Goal: Information Seeking & Learning: Learn about a topic

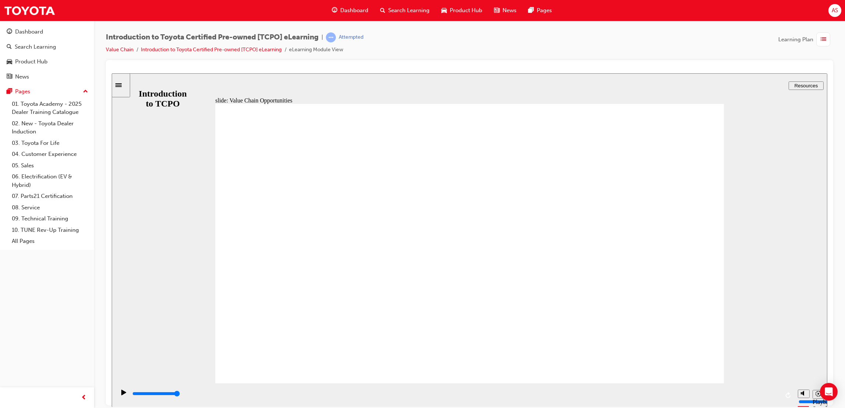
drag, startPoint x: 343, startPoint y: 251, endPoint x: 354, endPoint y: 248, distance: 11.0
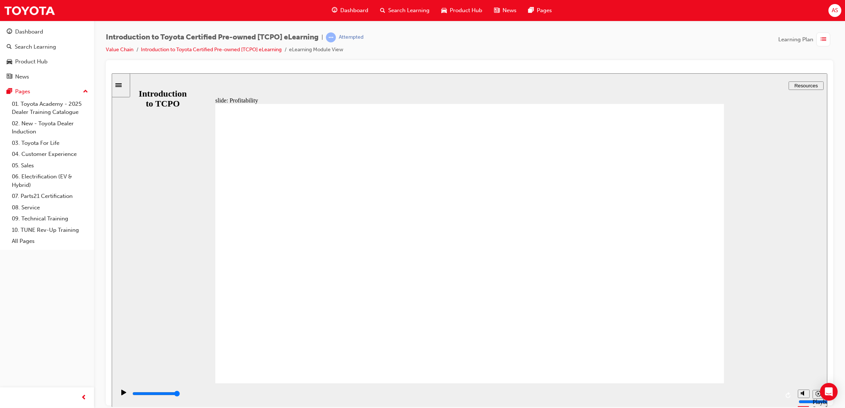
click at [690, 382] on div "slide: Profitability Rectangle 2 Group 3 Rectangle 1 Did you know? Recently Toy…" at bounding box center [469, 240] width 715 height 334
drag, startPoint x: 434, startPoint y: 205, endPoint x: 404, endPoint y: 213, distance: 30.8
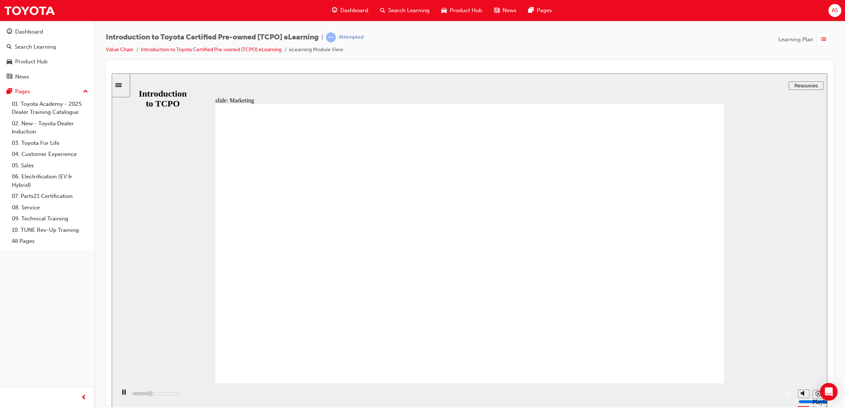
drag, startPoint x: 443, startPoint y: 269, endPoint x: 315, endPoint y: 205, distance: 143.6
drag, startPoint x: 310, startPoint y: 201, endPoint x: 368, endPoint y: 227, distance: 63.5
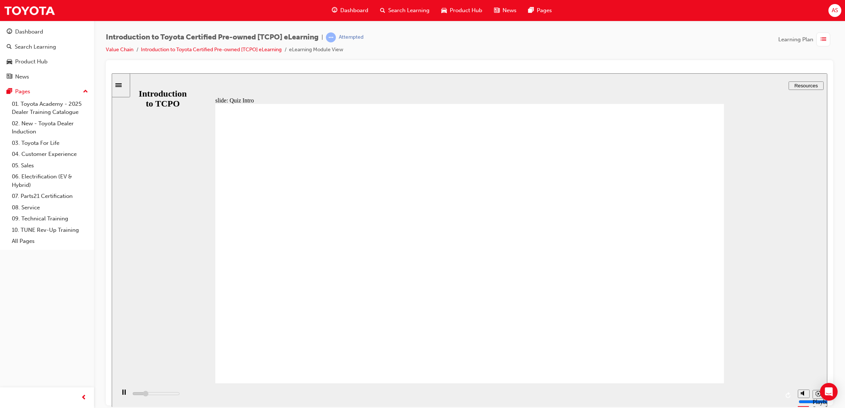
drag, startPoint x: 384, startPoint y: 253, endPoint x: 374, endPoint y: 251, distance: 9.7
drag, startPoint x: 481, startPoint y: 262, endPoint x: 525, endPoint y: 271, distance: 44.7
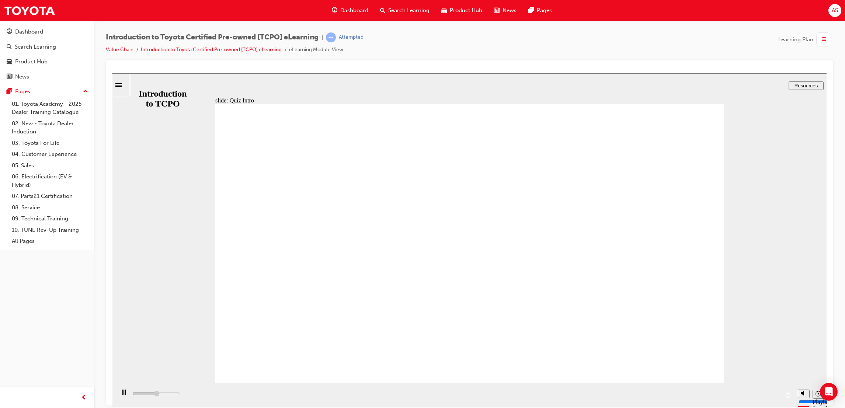
type input "7700"
radio input "true"
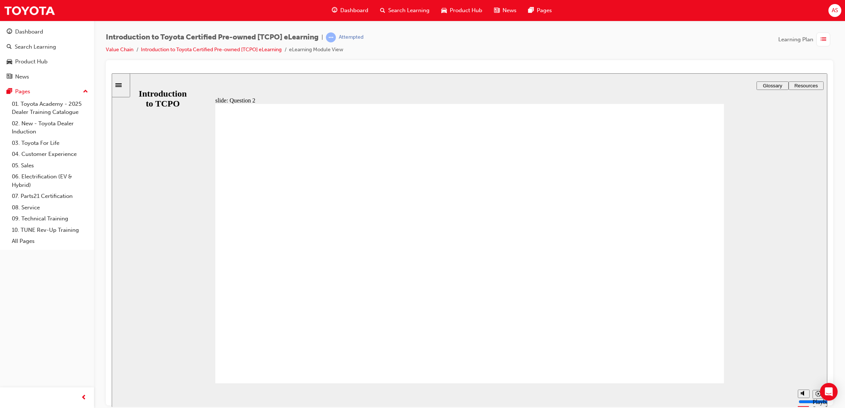
radio input "true"
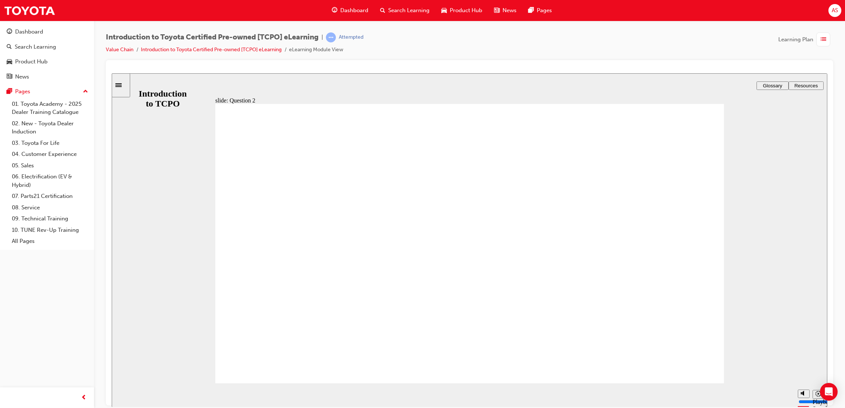
radio input "false"
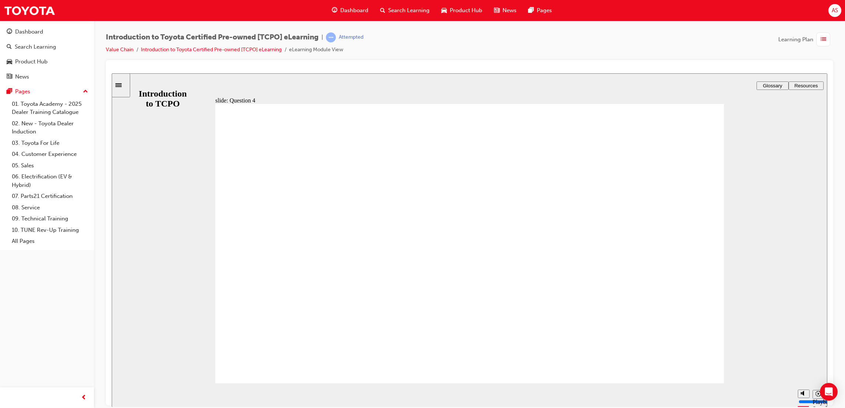
radio input "true"
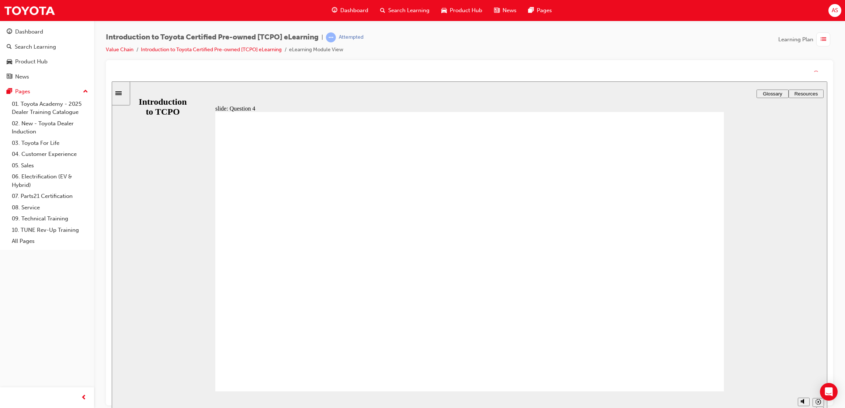
drag, startPoint x: 510, startPoint y: 277, endPoint x: 490, endPoint y: 282, distance: 20.5
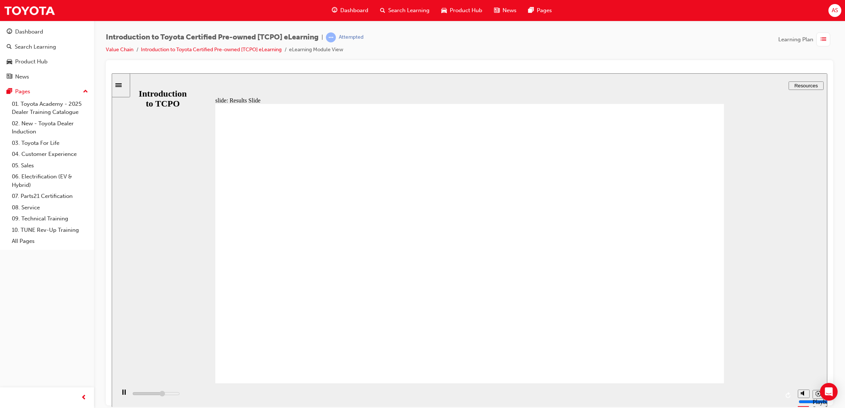
type input "4200"
click at [363, 11] on span "Dashboard" at bounding box center [354, 10] width 28 height 8
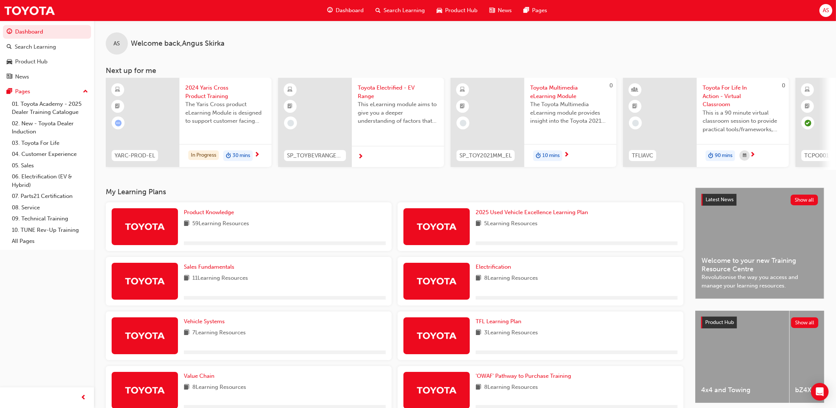
scroll to position [99, 0]
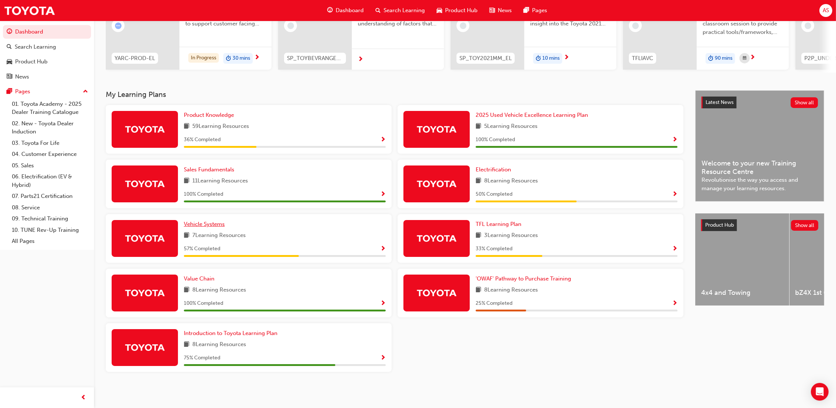
click at [216, 225] on span "Vehicle Systems" at bounding box center [204, 224] width 41 height 7
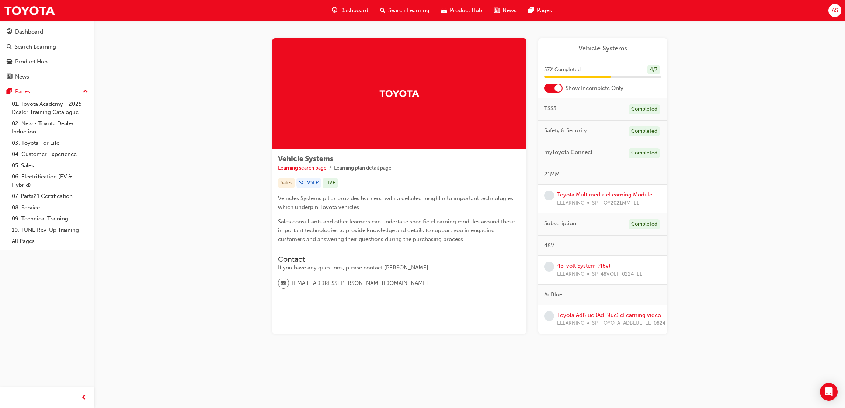
click at [585, 195] on link "Toyota Multimedia eLearning Module" at bounding box center [604, 194] width 95 height 7
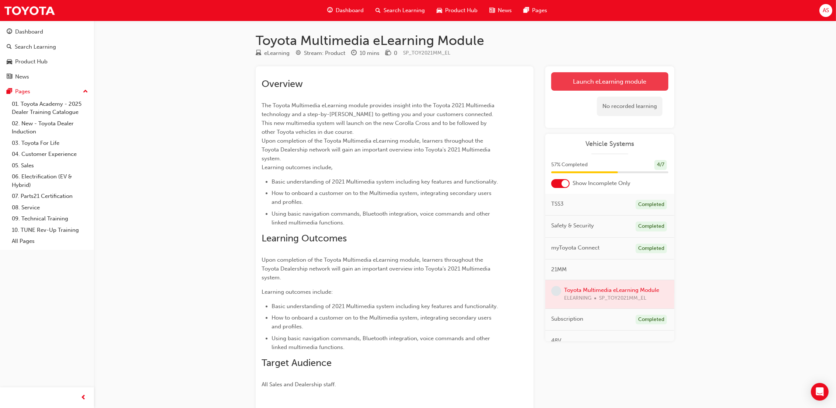
click at [606, 83] on link "Launch eLearning module" at bounding box center [609, 81] width 117 height 18
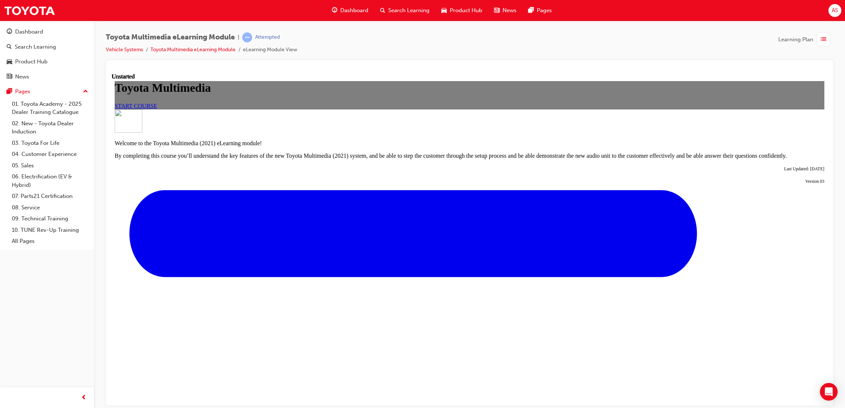
click at [157, 109] on link "START COURSE" at bounding box center [136, 105] width 42 height 6
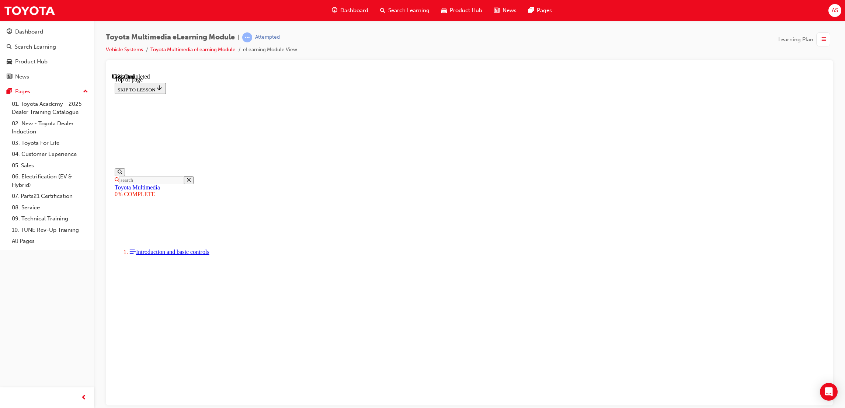
scroll to position [78, 0]
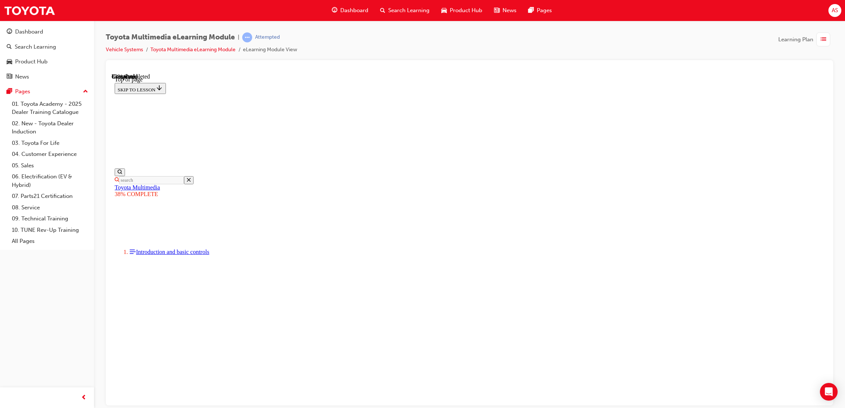
scroll to position [811, 0]
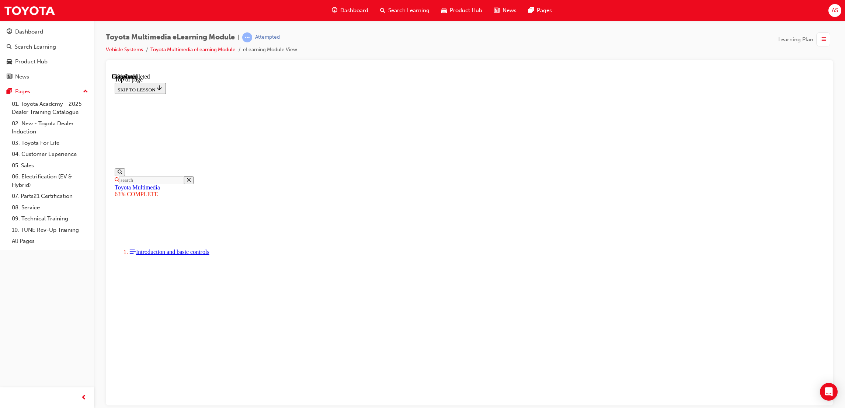
click at [351, 4] on div "Dashboard" at bounding box center [350, 10] width 48 height 15
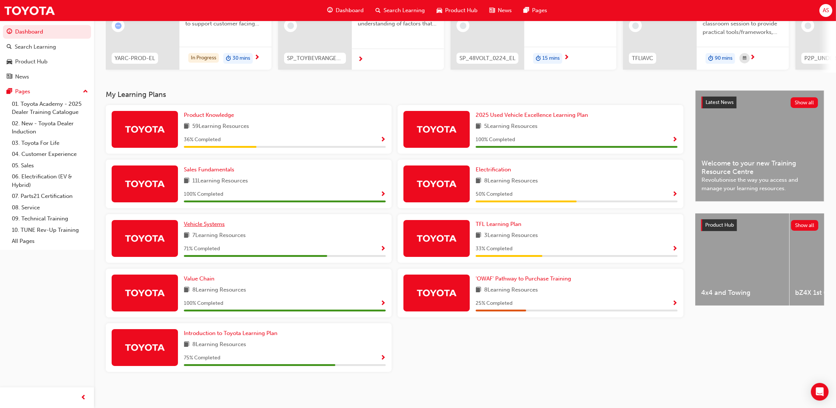
click at [213, 226] on span "Vehicle Systems" at bounding box center [204, 224] width 41 height 7
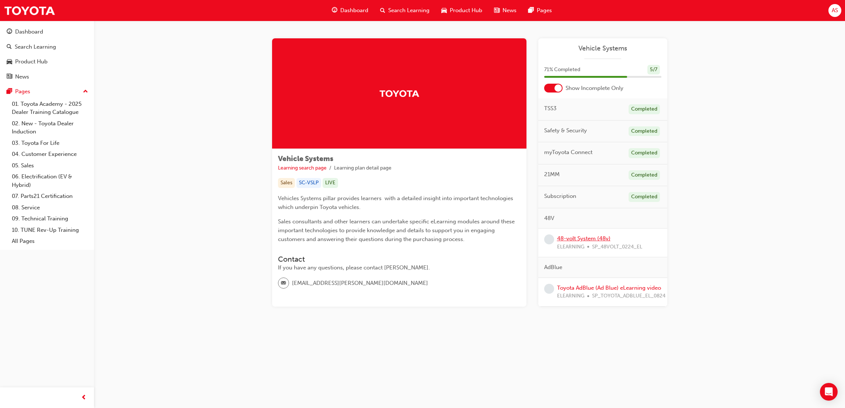
click at [579, 239] on link "48-volt System (48v)" at bounding box center [583, 238] width 53 height 7
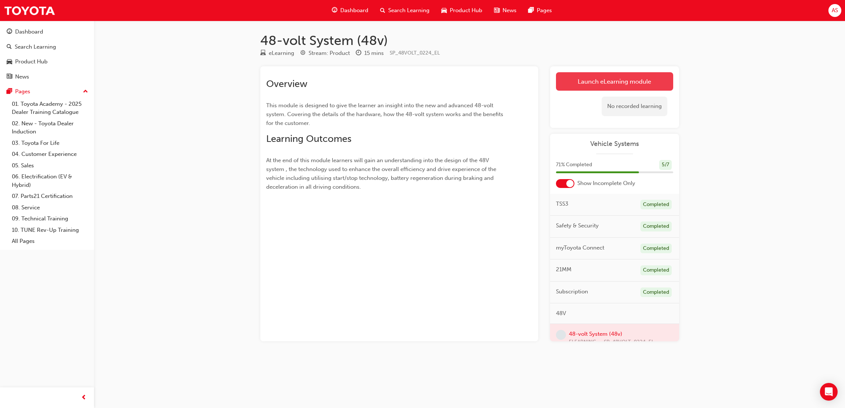
click at [599, 84] on link "Launch eLearning module" at bounding box center [614, 81] width 117 height 18
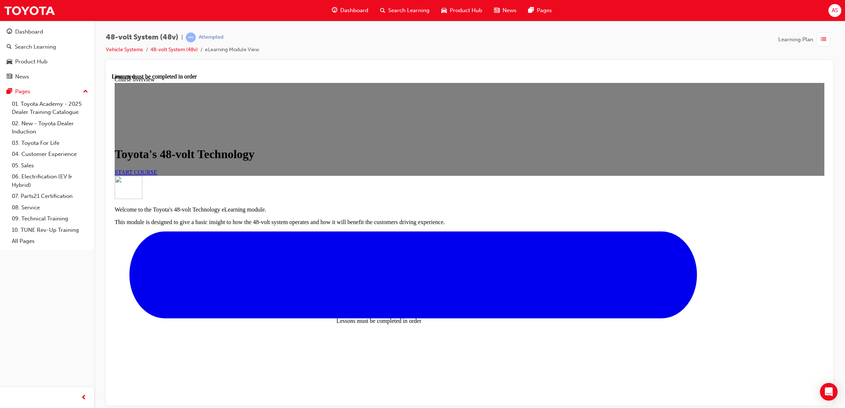
click at [157, 169] on link "START COURSE" at bounding box center [136, 172] width 42 height 6
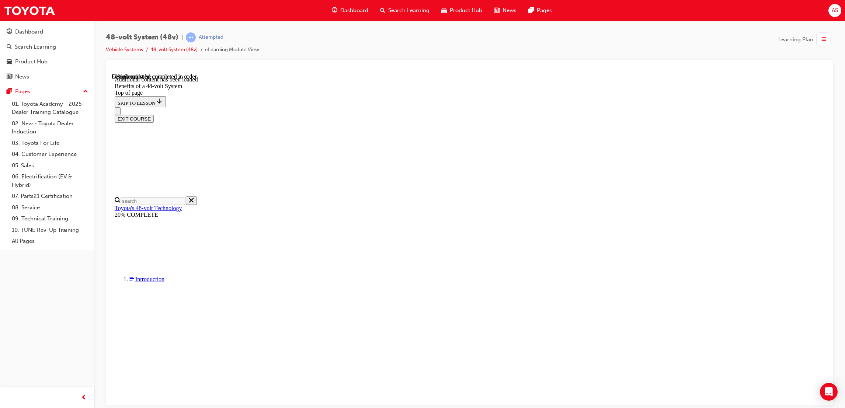
drag, startPoint x: 489, startPoint y: 308, endPoint x: 487, endPoint y: 311, distance: 4.1
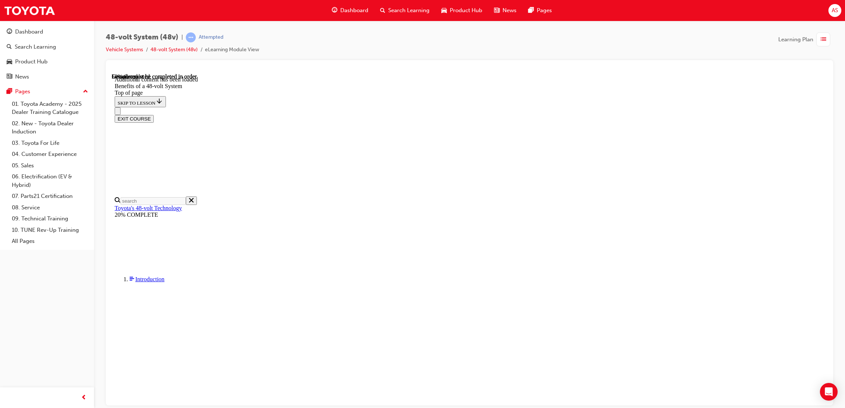
drag, startPoint x: 630, startPoint y: 335, endPoint x: 631, endPoint y: 349, distance: 13.3
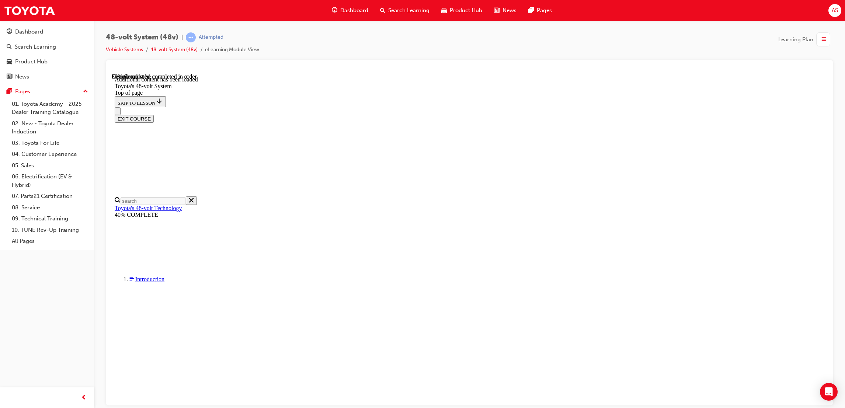
drag, startPoint x: 521, startPoint y: 116, endPoint x: 519, endPoint y: 129, distance: 13.9
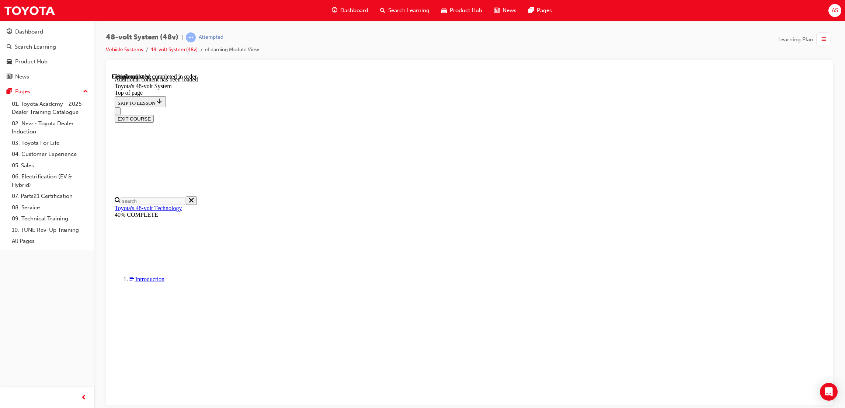
drag, startPoint x: 606, startPoint y: 214, endPoint x: 630, endPoint y: 214, distance: 23.2
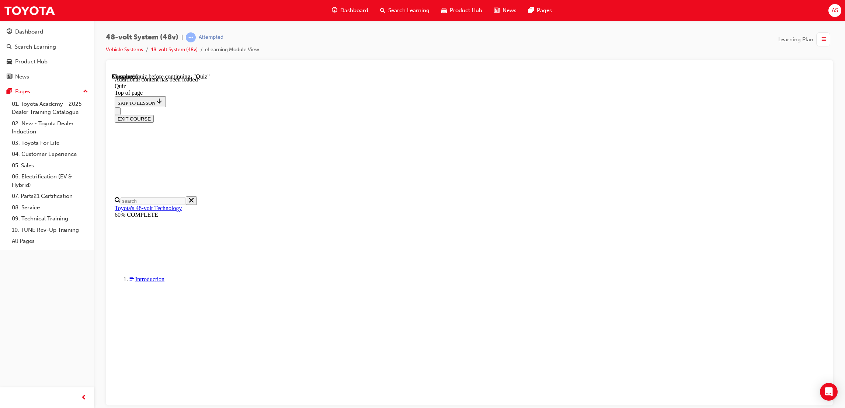
drag, startPoint x: 422, startPoint y: 247, endPoint x: 390, endPoint y: 222, distance: 40.8
drag, startPoint x: 391, startPoint y: 221, endPoint x: 411, endPoint y: 221, distance: 19.9
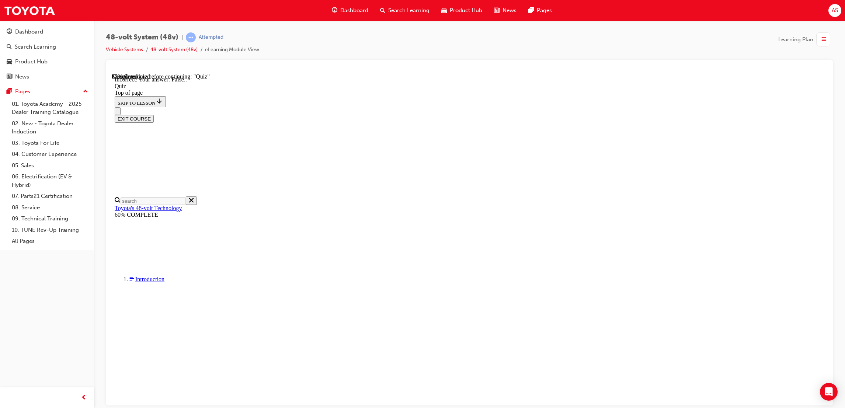
drag, startPoint x: 521, startPoint y: 351, endPoint x: 521, endPoint y: 356, distance: 5.2
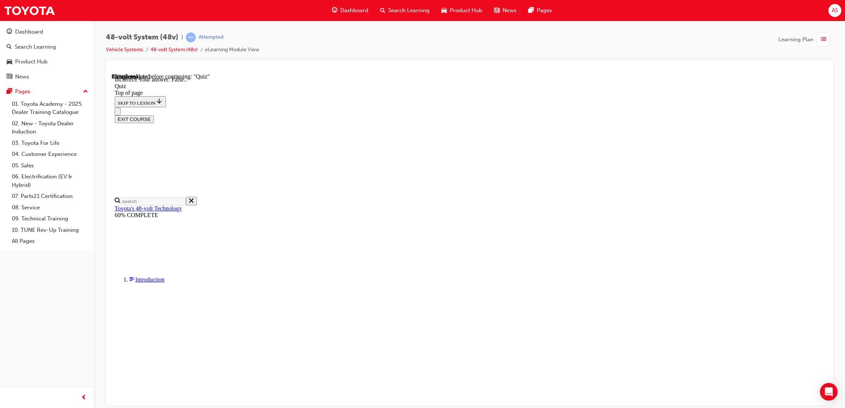
drag, startPoint x: 503, startPoint y: 315, endPoint x: 502, endPoint y: 296, distance: 19.6
drag, startPoint x: 502, startPoint y: 296, endPoint x: 437, endPoint y: 224, distance: 96.8
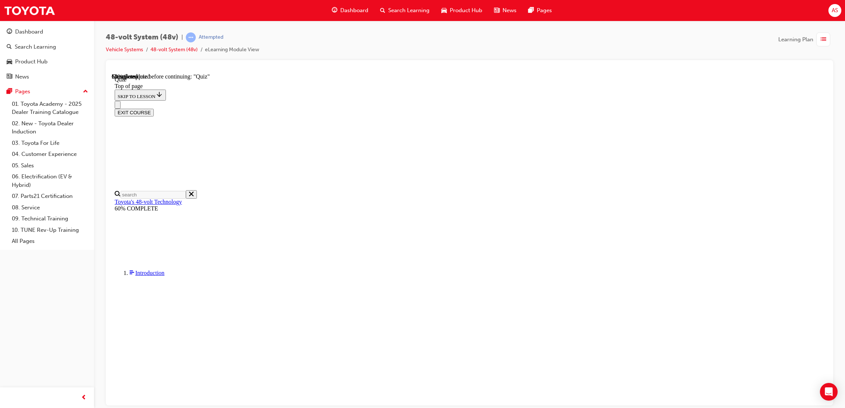
scroll to position [25, 0]
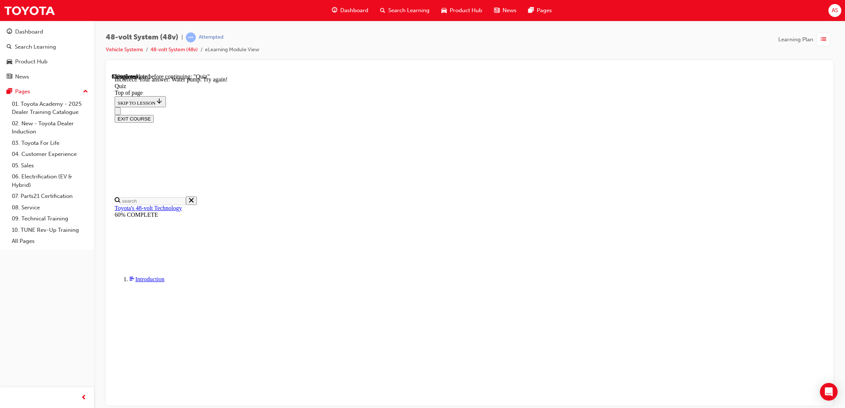
scroll to position [105, 0]
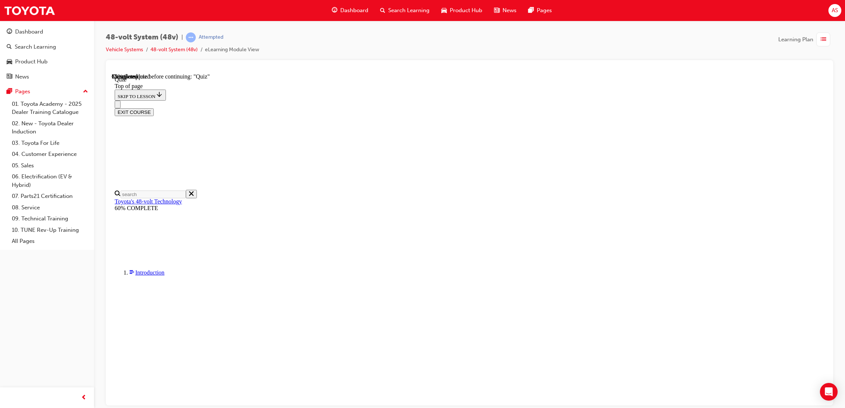
scroll to position [63, 0]
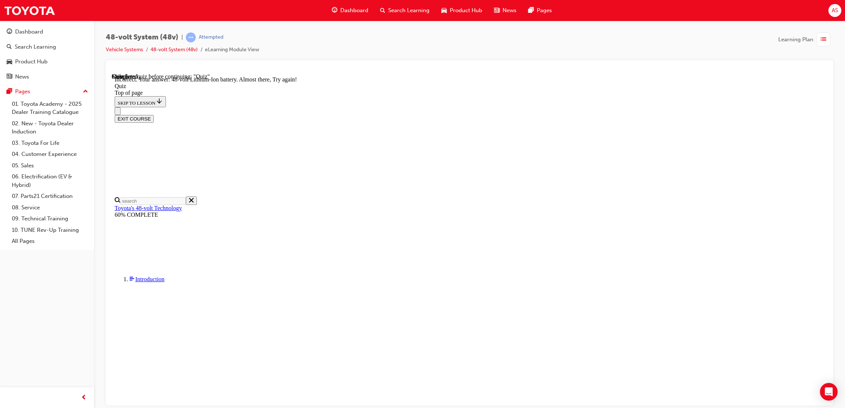
scroll to position [125, 0]
drag, startPoint x: 533, startPoint y: 393, endPoint x: 531, endPoint y: 387, distance: 6.4
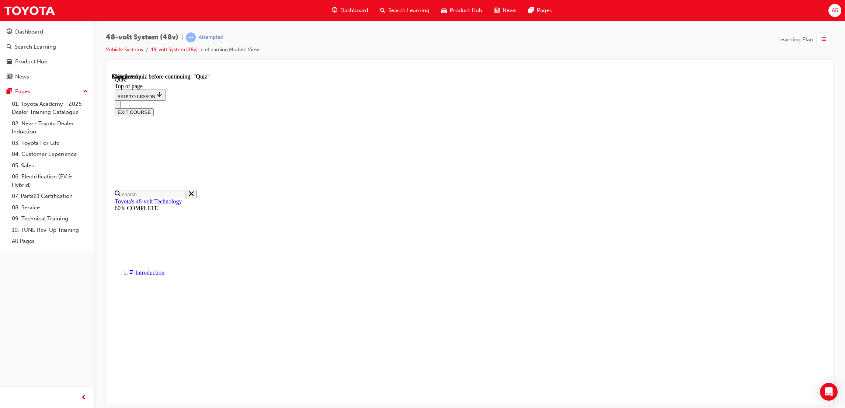
scroll to position [72, 0]
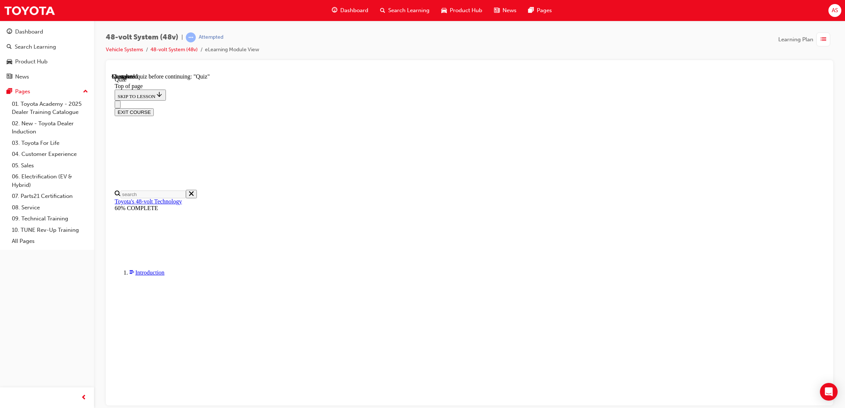
scroll to position [25, 0]
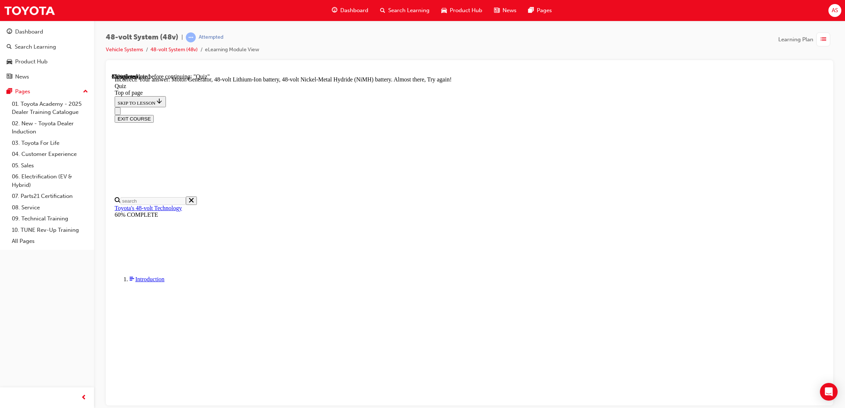
scroll to position [125, 0]
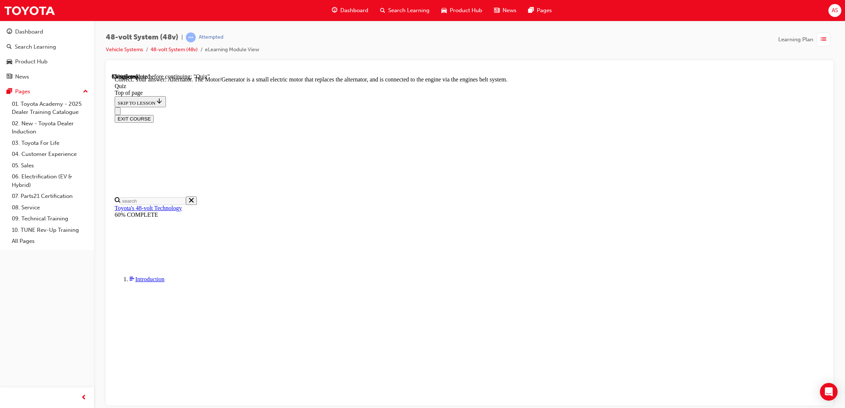
scroll to position [129, 0]
drag, startPoint x: 523, startPoint y: 392, endPoint x: 526, endPoint y: 380, distance: 12.4
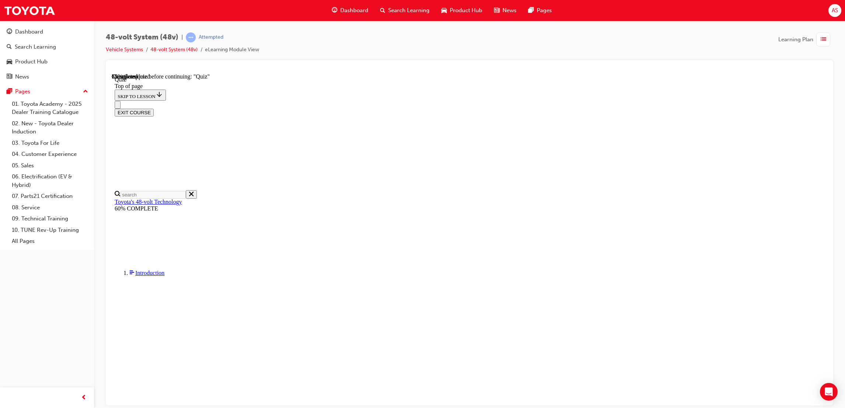
scroll to position [25, 0]
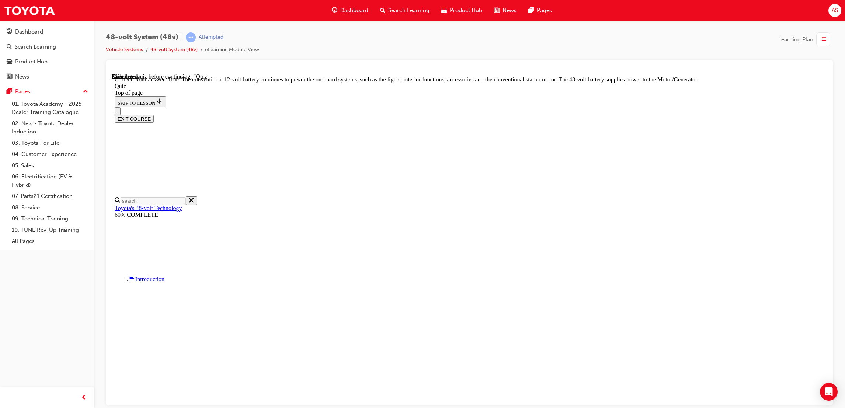
scroll to position [80, 0]
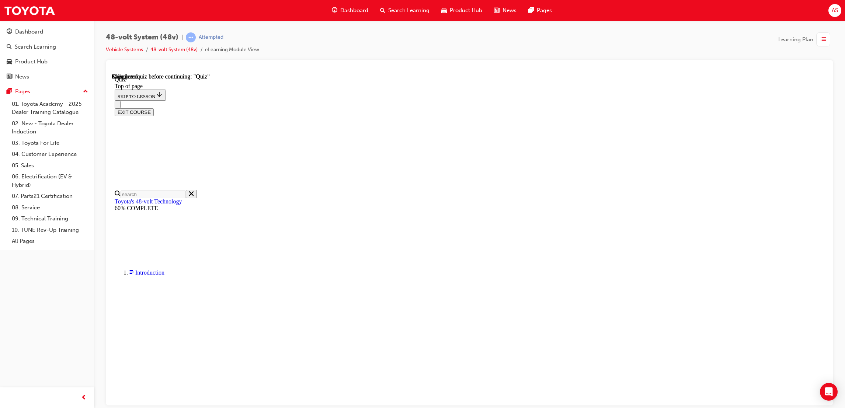
scroll to position [72, 0]
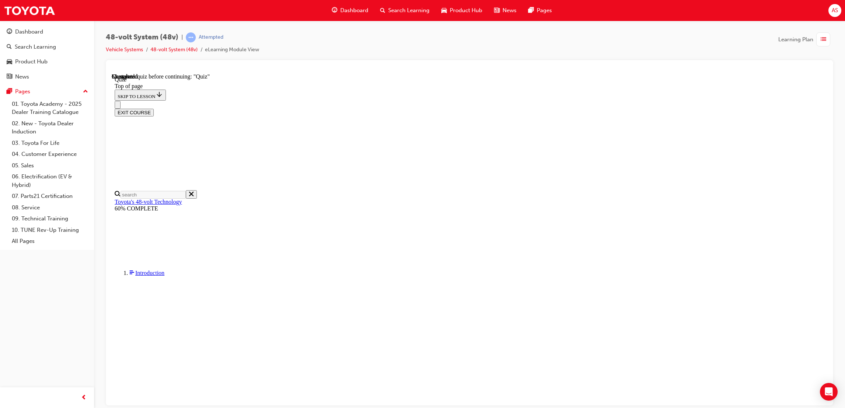
scroll to position [25, 0]
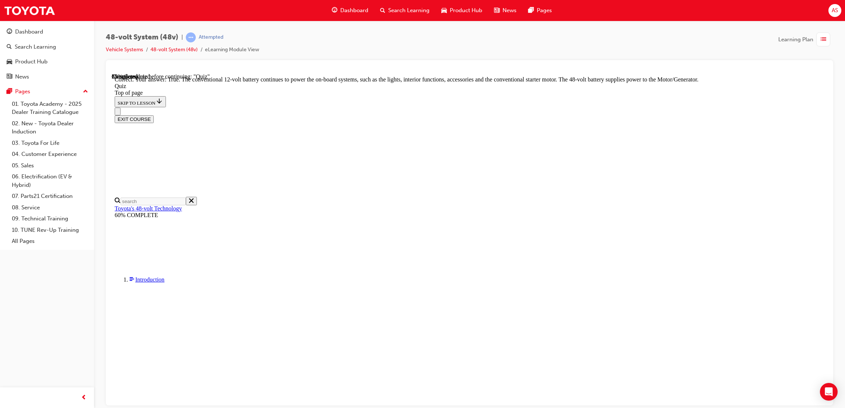
drag, startPoint x: 461, startPoint y: 334, endPoint x: 598, endPoint y: 337, distance: 136.8
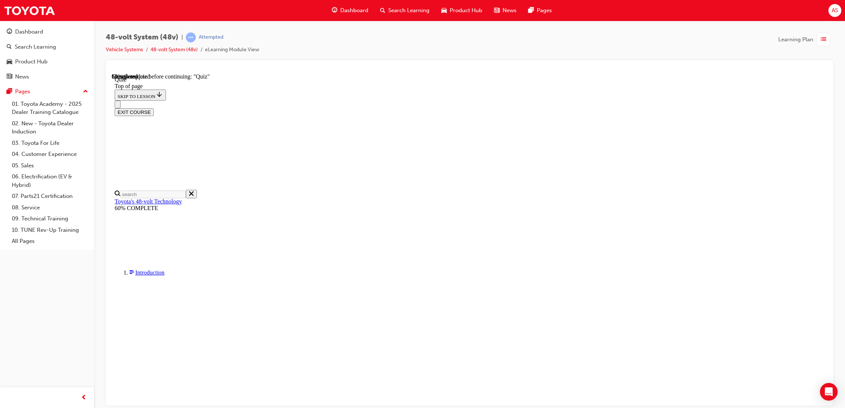
scroll to position [25, 0]
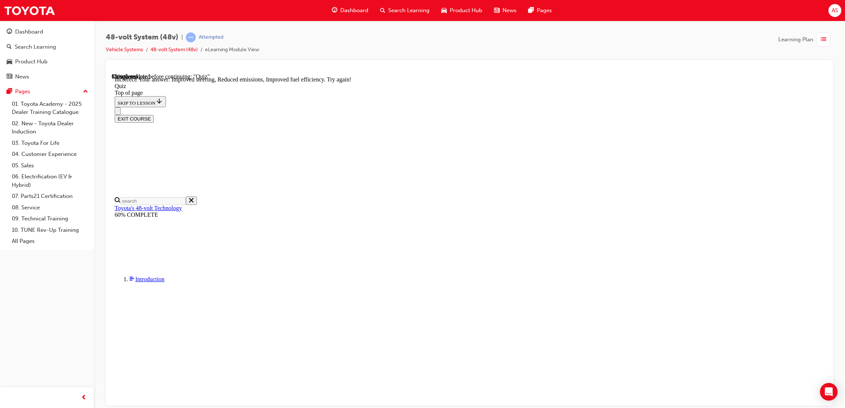
scroll to position [107, 0]
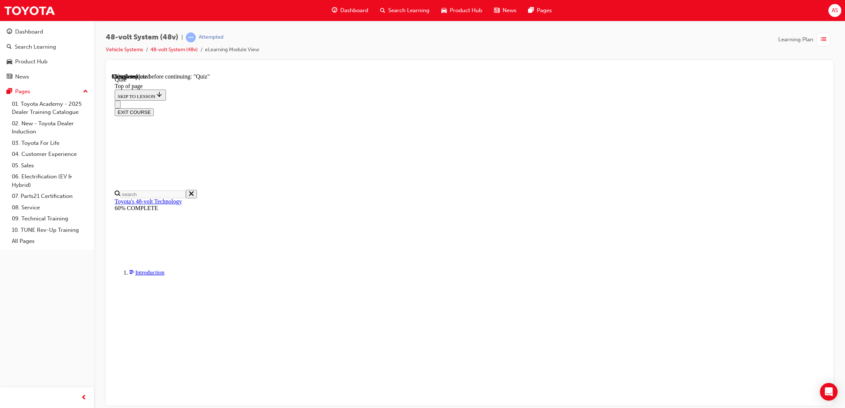
scroll to position [46, 0]
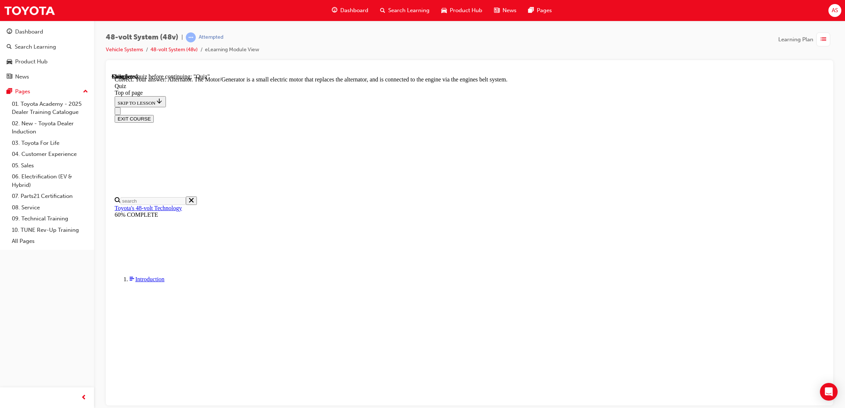
scroll to position [129, 0]
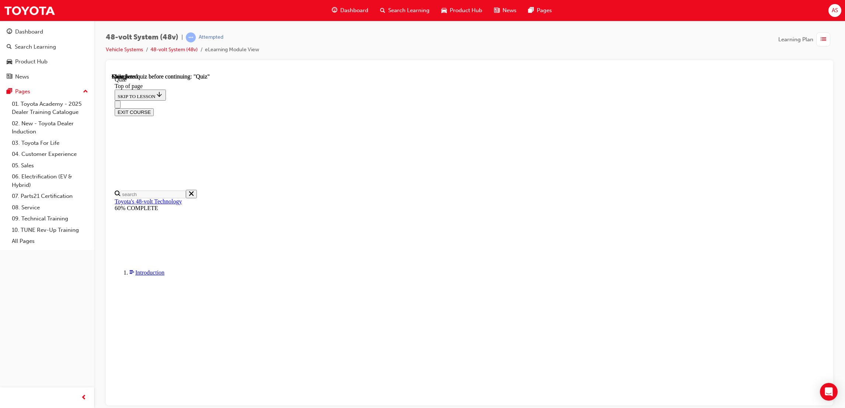
scroll to position [72, 0]
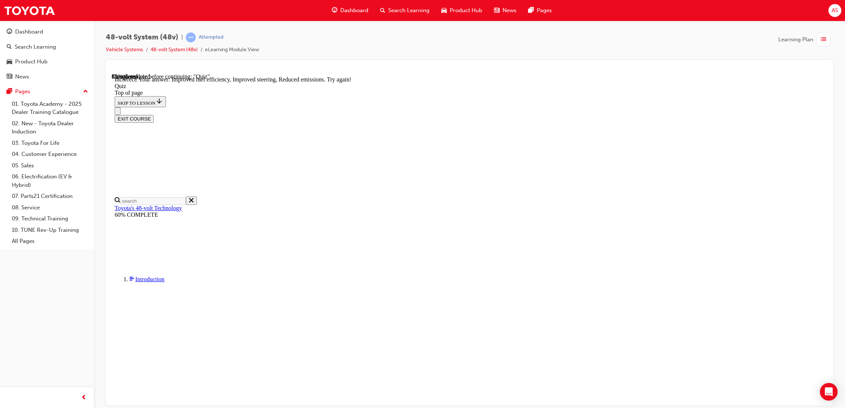
scroll to position [107, 0]
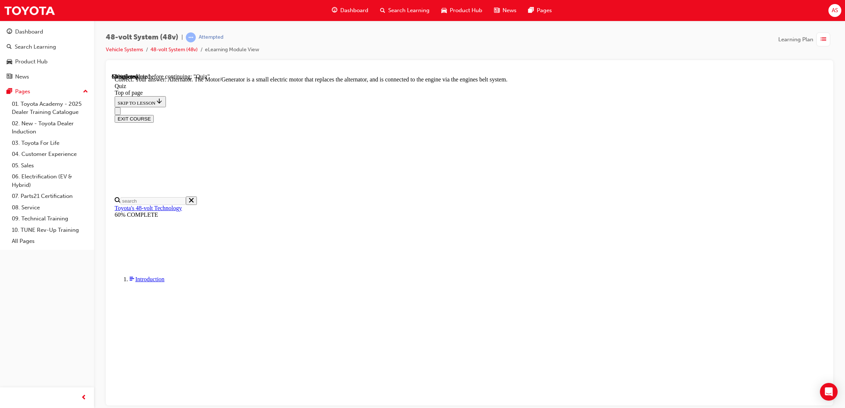
scroll to position [129, 0]
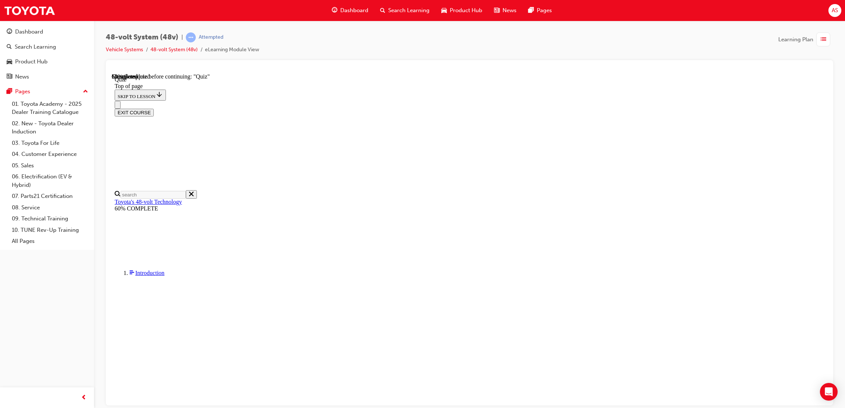
scroll to position [25, 0]
drag, startPoint x: 525, startPoint y: 315, endPoint x: 527, endPoint y: 300, distance: 14.9
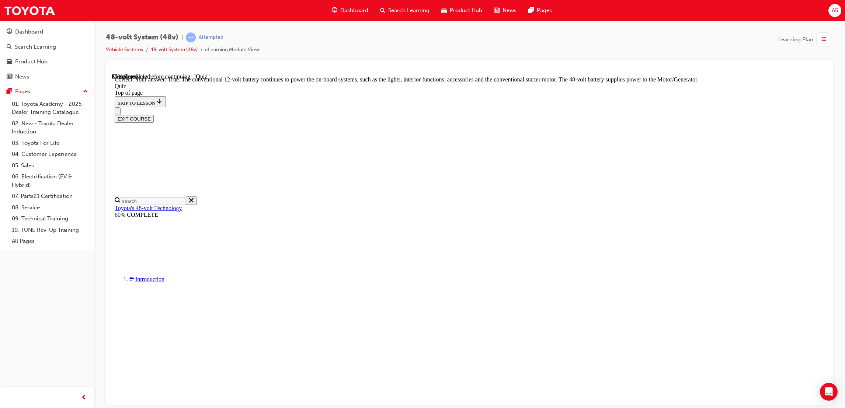
scroll to position [80, 0]
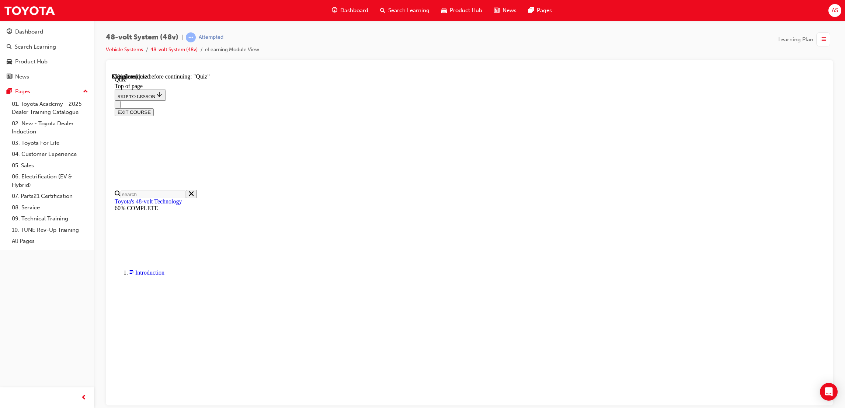
scroll to position [25, 0]
drag, startPoint x: 477, startPoint y: 331, endPoint x: 479, endPoint y: 313, distance: 18.9
drag, startPoint x: 479, startPoint y: 313, endPoint x: 481, endPoint y: 299, distance: 13.5
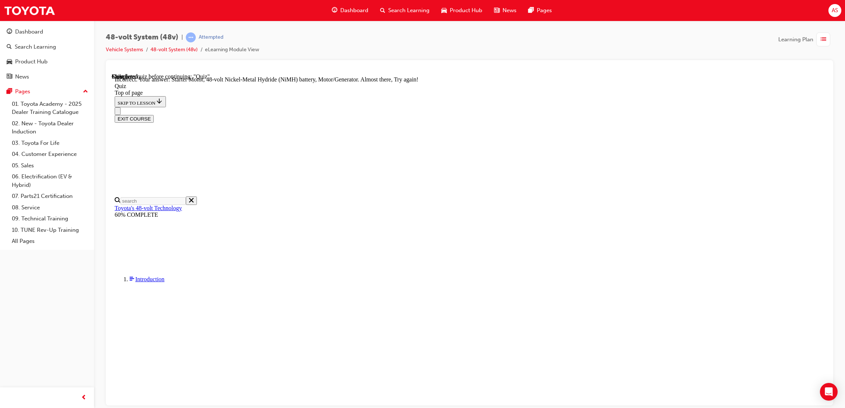
scroll to position [125, 0]
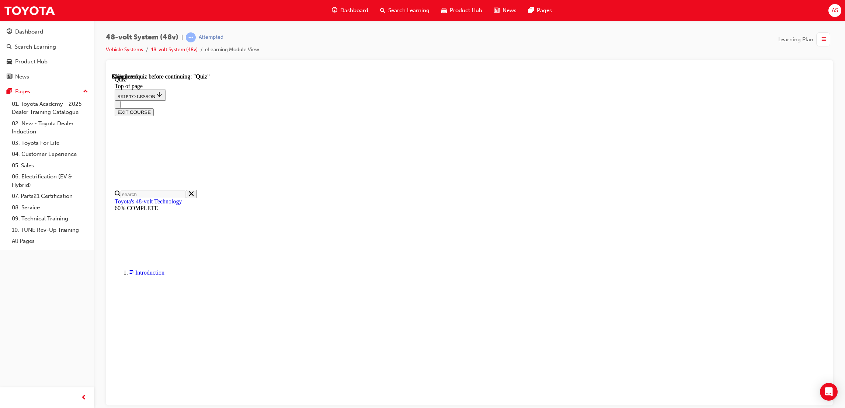
scroll to position [72, 0]
drag, startPoint x: 396, startPoint y: 198, endPoint x: 408, endPoint y: 222, distance: 26.0
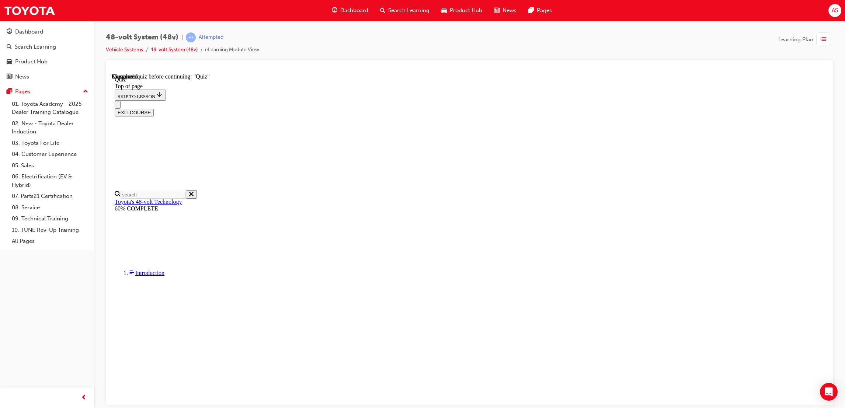
drag, startPoint x: 488, startPoint y: 334, endPoint x: 516, endPoint y: 244, distance: 93.5
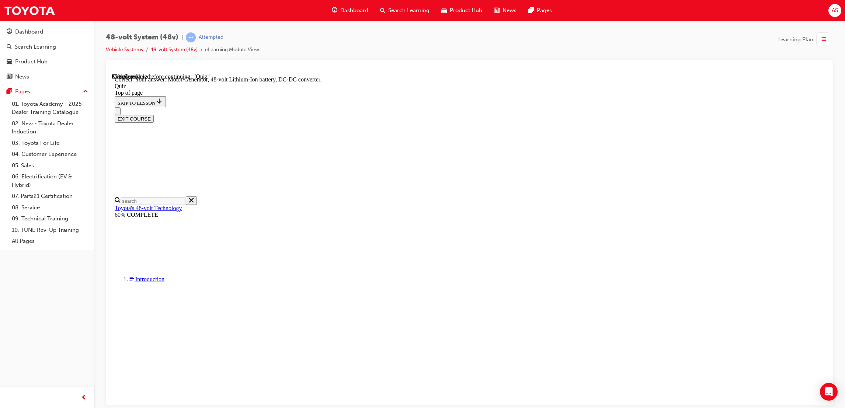
scroll to position [86, 0]
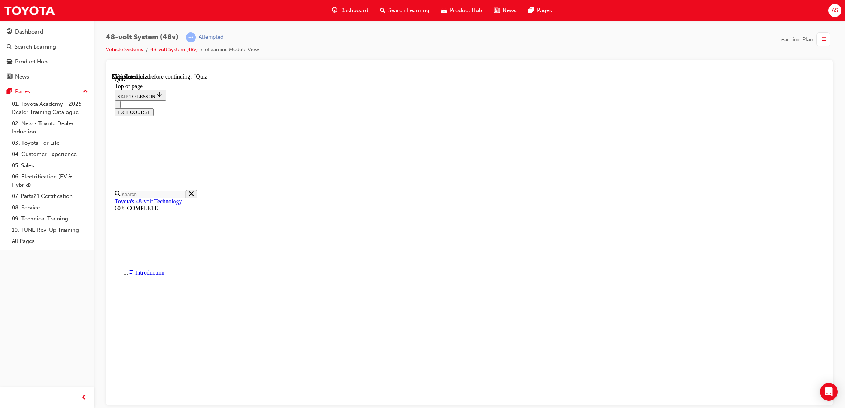
scroll to position [25, 0]
drag, startPoint x: 468, startPoint y: 289, endPoint x: 485, endPoint y: 330, distance: 43.9
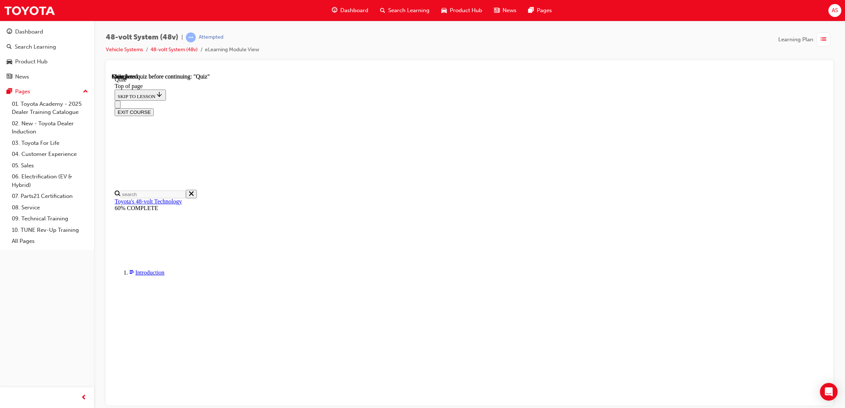
scroll to position [72, 0]
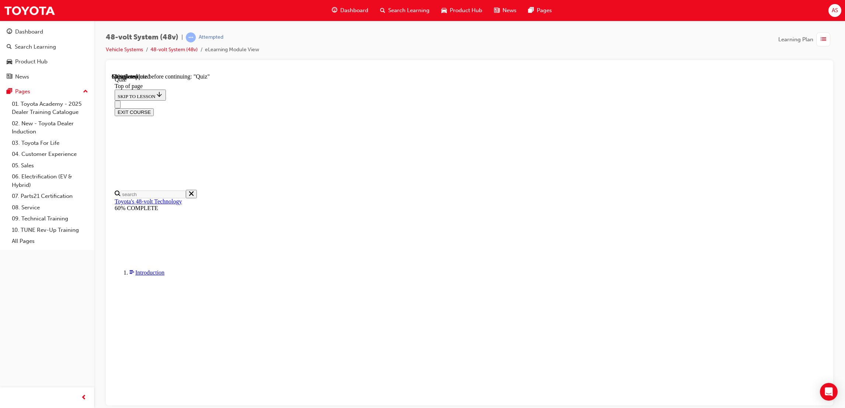
scroll to position [25, 0]
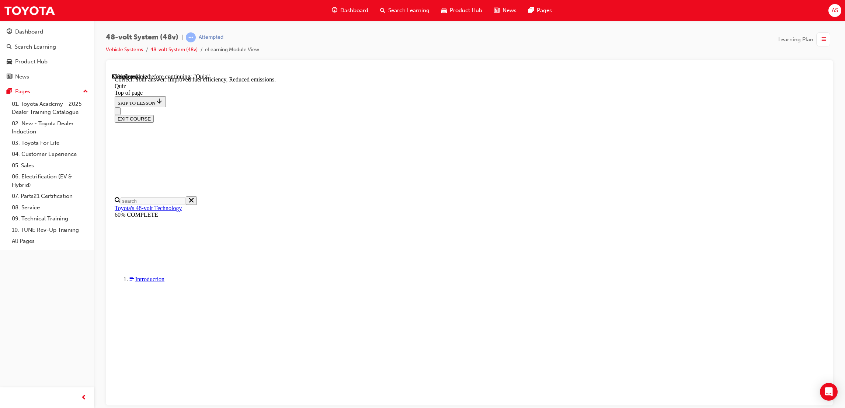
scroll to position [69, 0]
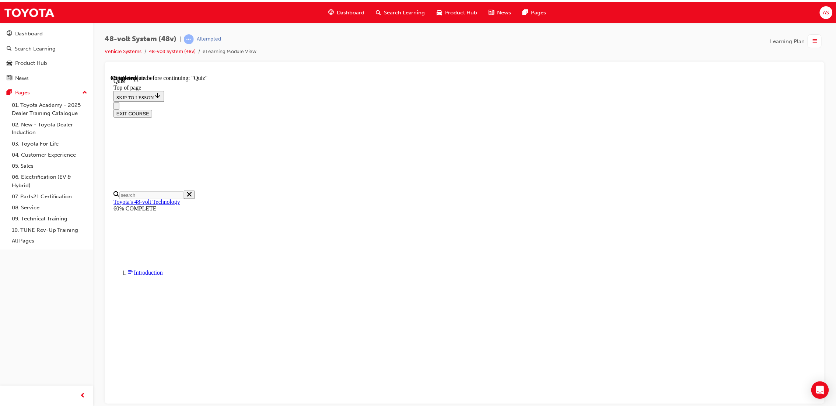
scroll to position [25, 0]
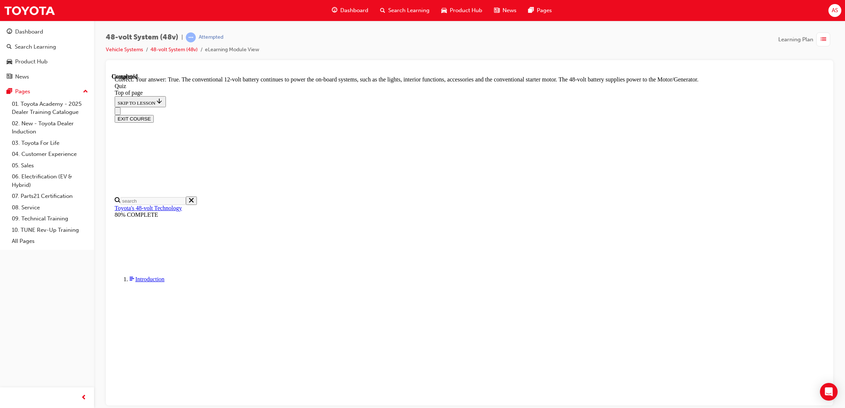
scroll to position [80, 0]
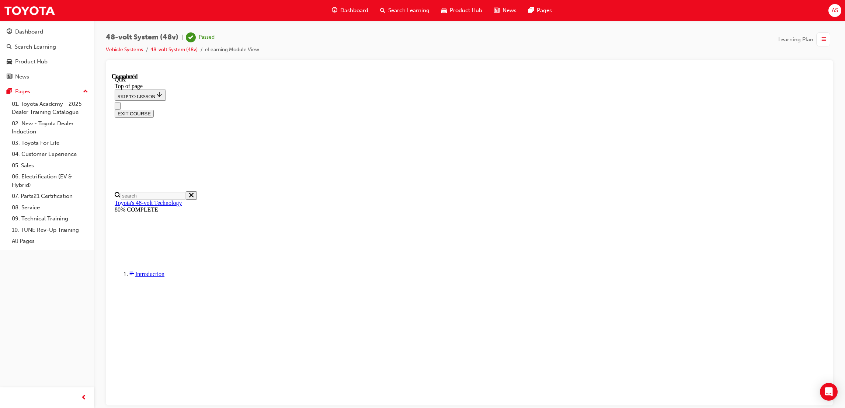
scroll to position [72, 0]
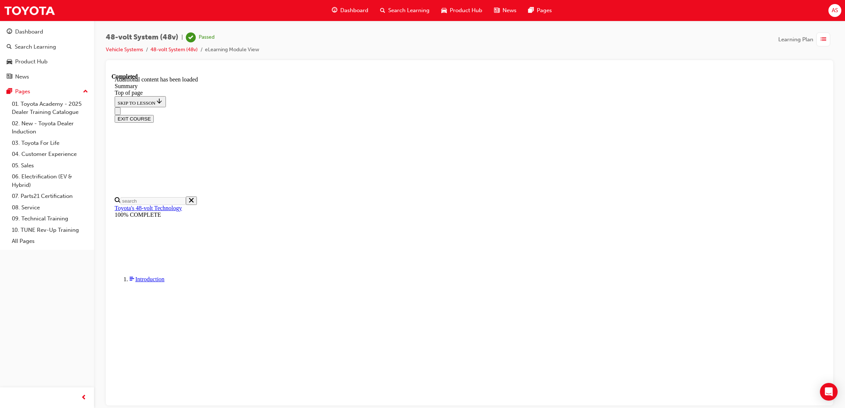
click at [154, 115] on button "EXIT COURSE" at bounding box center [134, 119] width 39 height 8
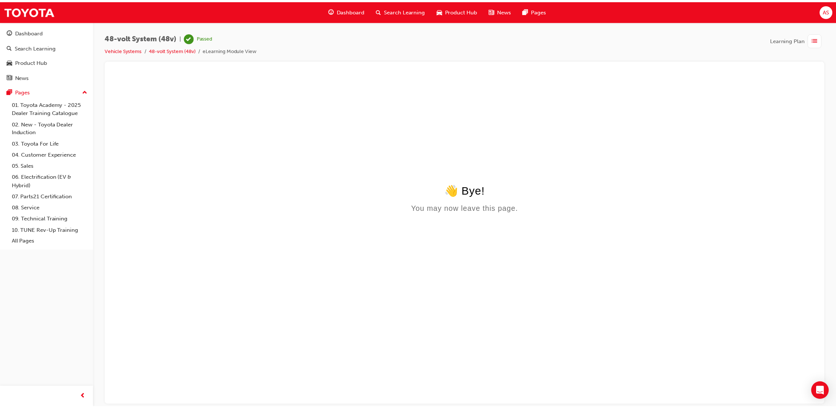
scroll to position [0, 0]
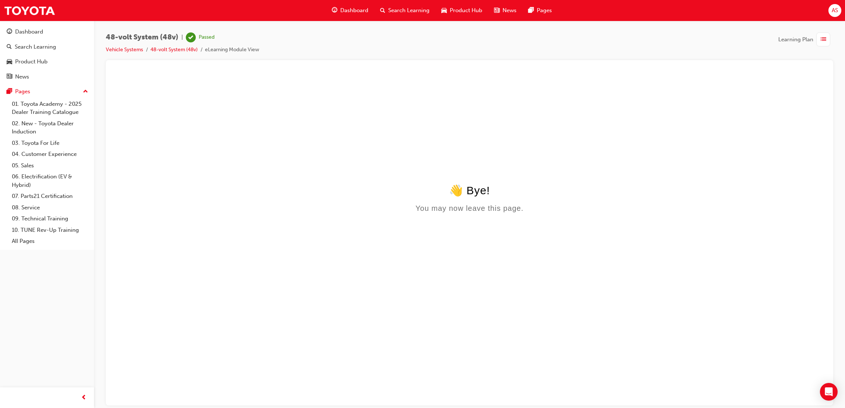
click at [348, 6] on span "Dashboard" at bounding box center [354, 10] width 28 height 8
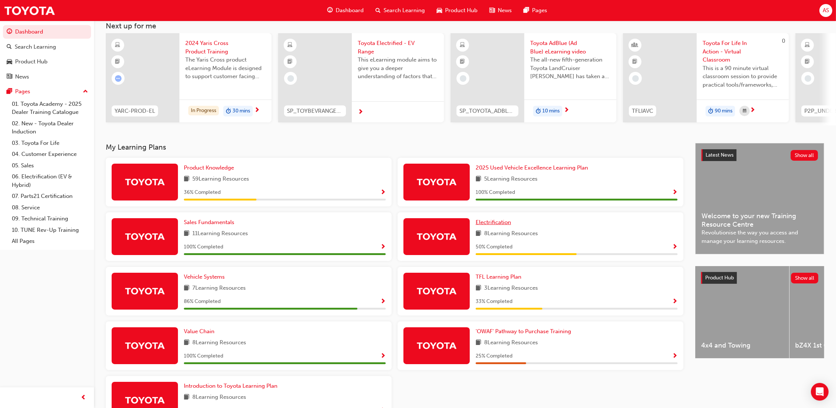
scroll to position [99, 0]
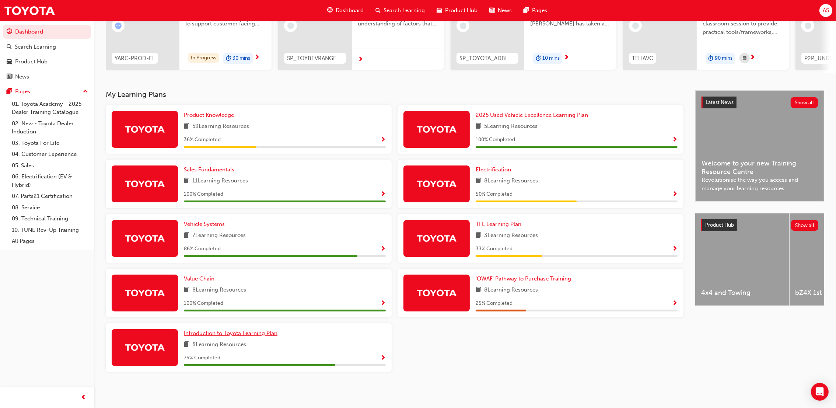
click at [207, 332] on span "Introduction to Toyota Learning Plan" at bounding box center [231, 333] width 94 height 7
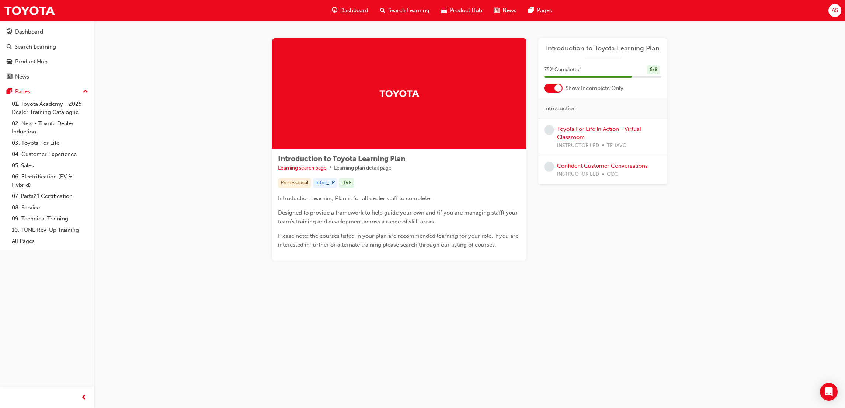
click at [360, 8] on span "Dashboard" at bounding box center [354, 10] width 28 height 8
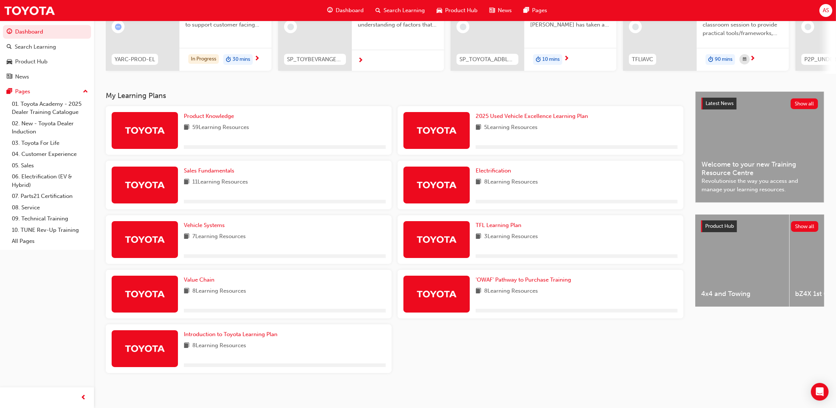
scroll to position [99, 0]
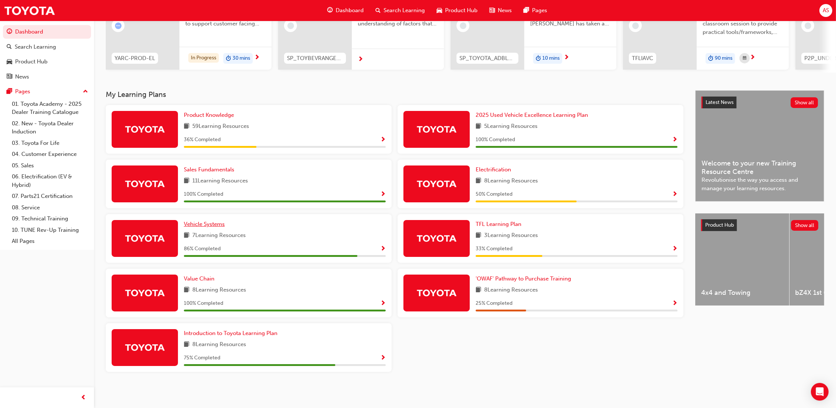
click at [219, 223] on span "Vehicle Systems" at bounding box center [204, 224] width 41 height 7
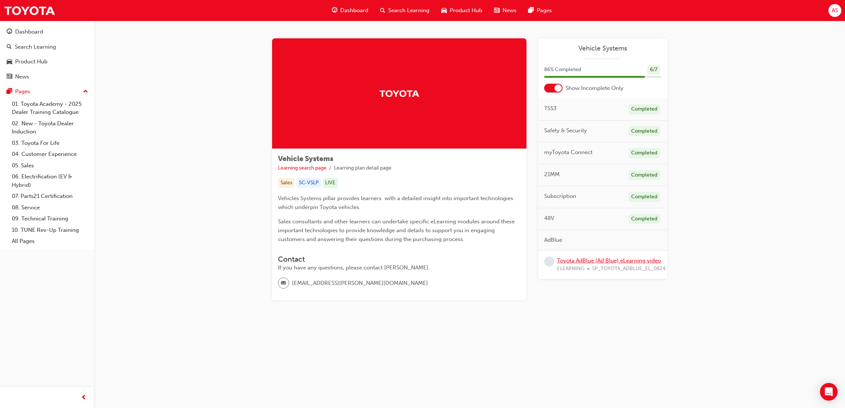
click at [601, 259] on link "Toyota AdBlue (Ad Blue) eLearning video" at bounding box center [609, 260] width 104 height 7
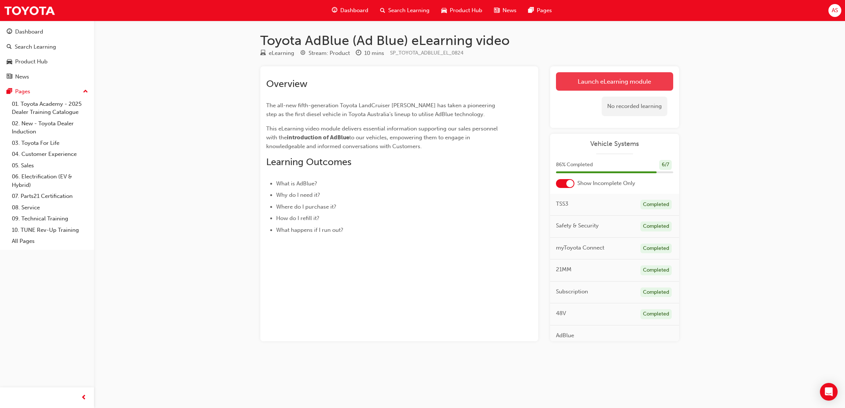
click at [574, 79] on link "Launch eLearning module" at bounding box center [614, 81] width 117 height 18
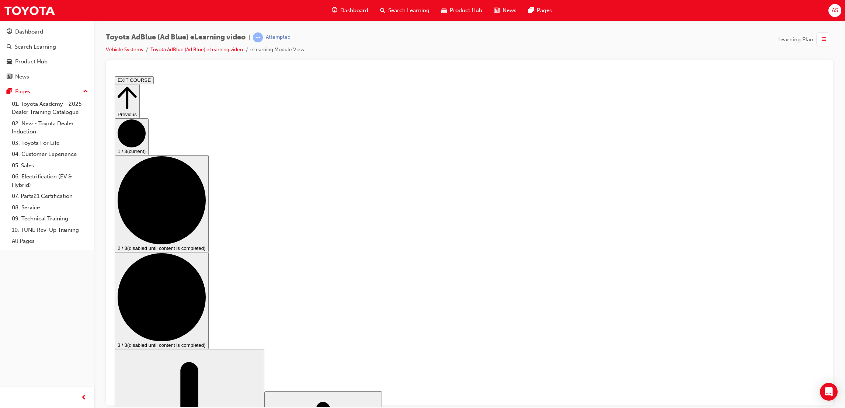
drag, startPoint x: 302, startPoint y: 319, endPoint x: 346, endPoint y: 325, distance: 44.7
